Goal: Task Accomplishment & Management: Use online tool/utility

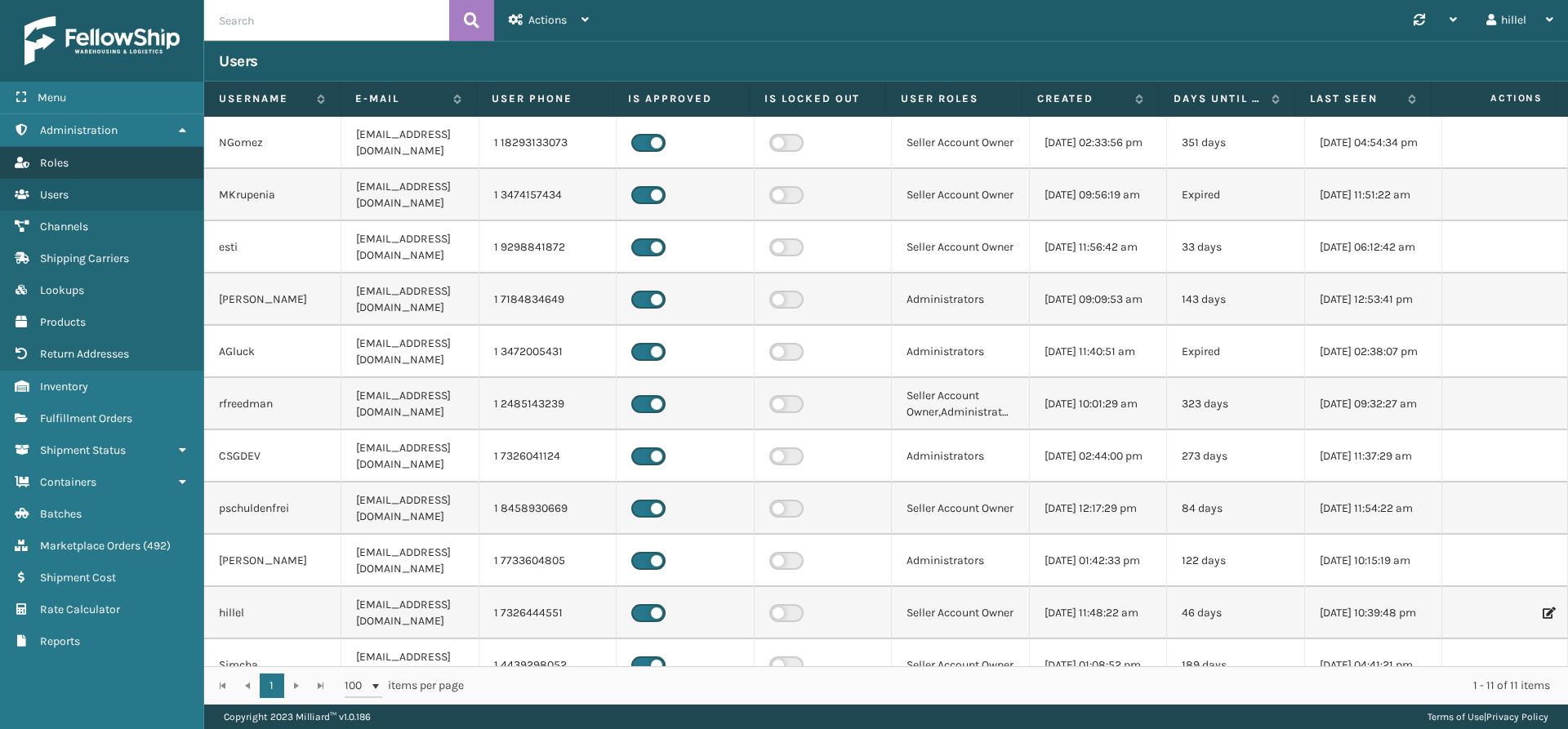
click at [94, 158] on link "Roles" at bounding box center [101, 163] width 203 height 32
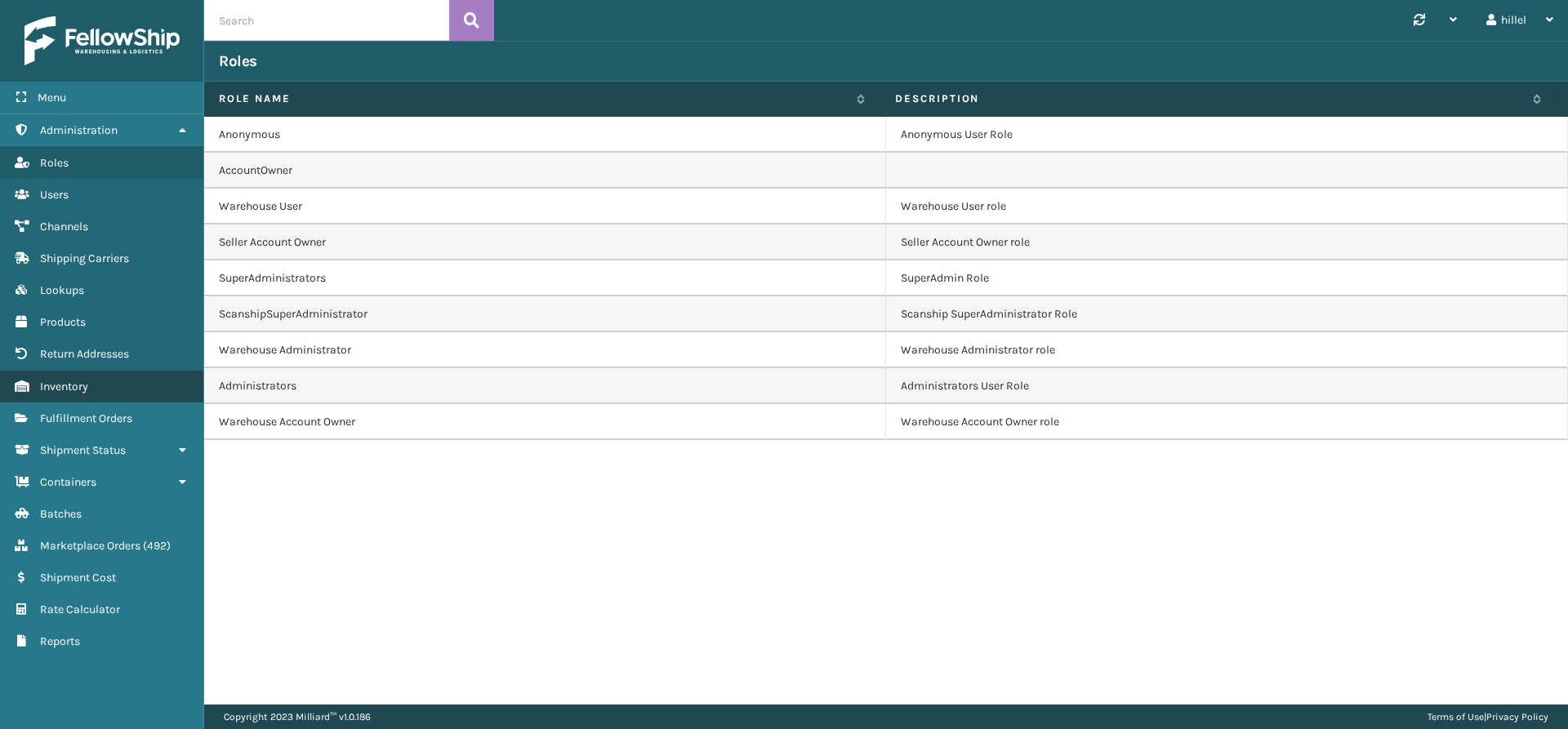
click at [97, 393] on link "Inventory" at bounding box center [101, 386] width 203 height 32
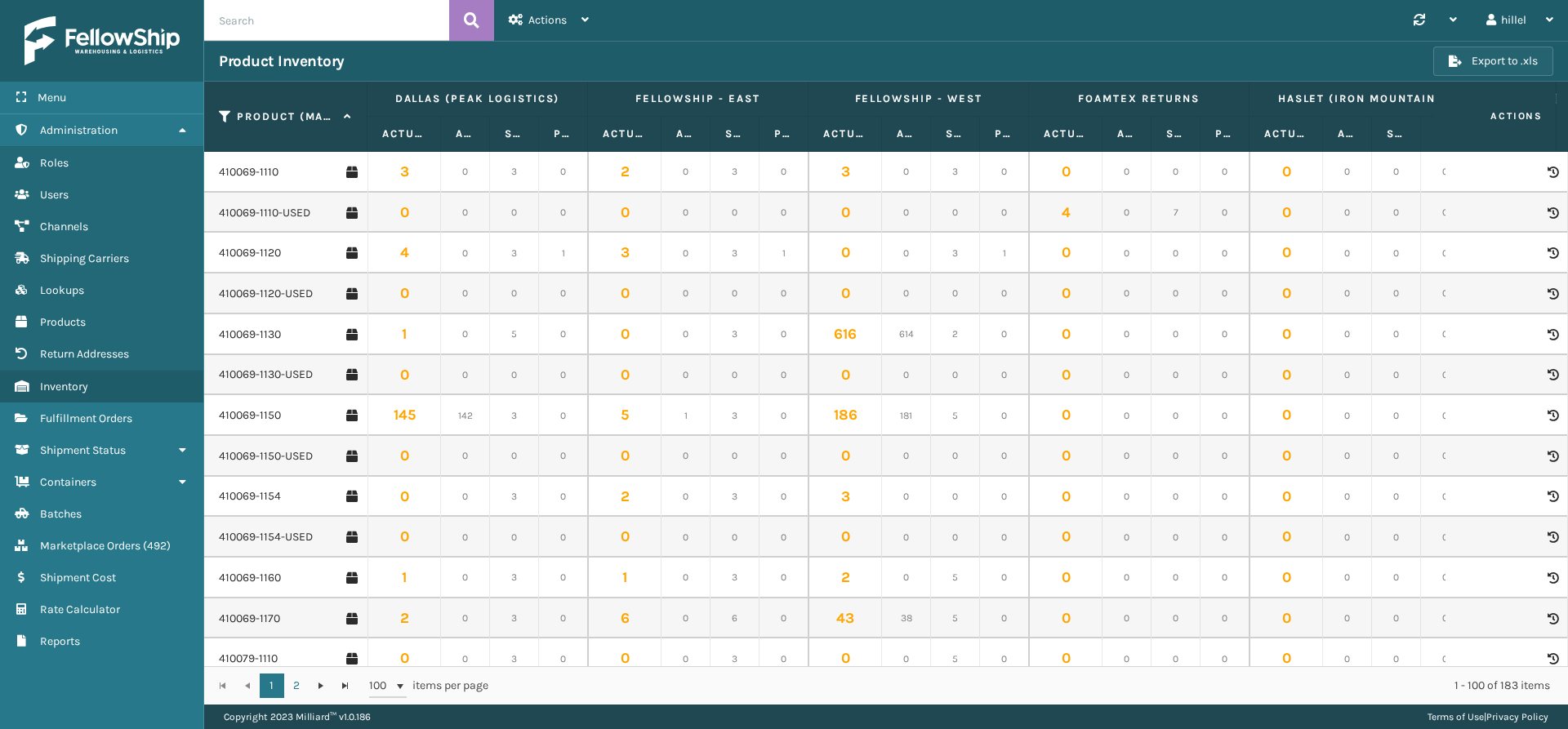
click at [1473, 57] on button "Export to .xls" at bounding box center [1493, 61] width 120 height 30
